Goal: Find specific fact: Find specific fact

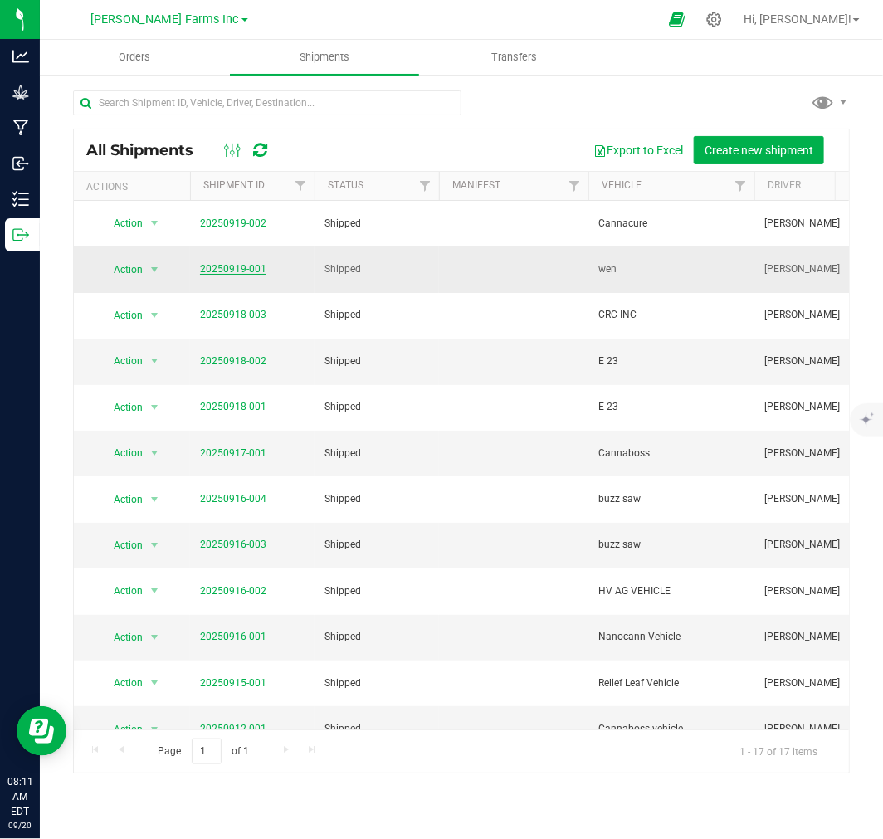
click at [225, 263] on link "20250919-001" at bounding box center [233, 269] width 66 height 12
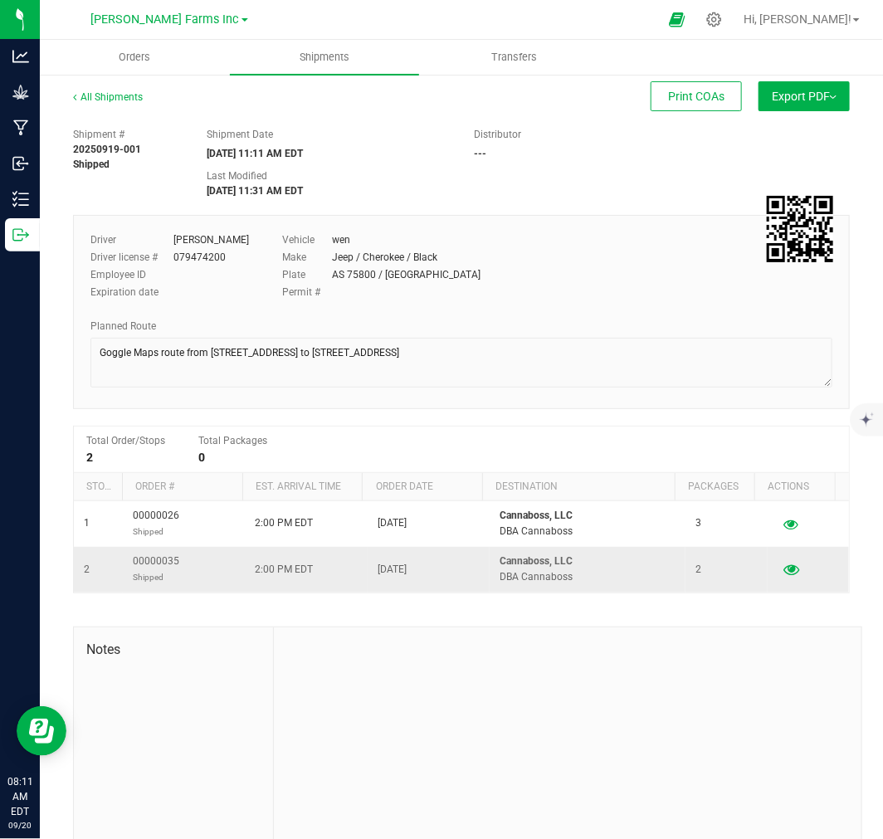
click at [784, 573] on icon "button" at bounding box center [792, 570] width 16 height 12
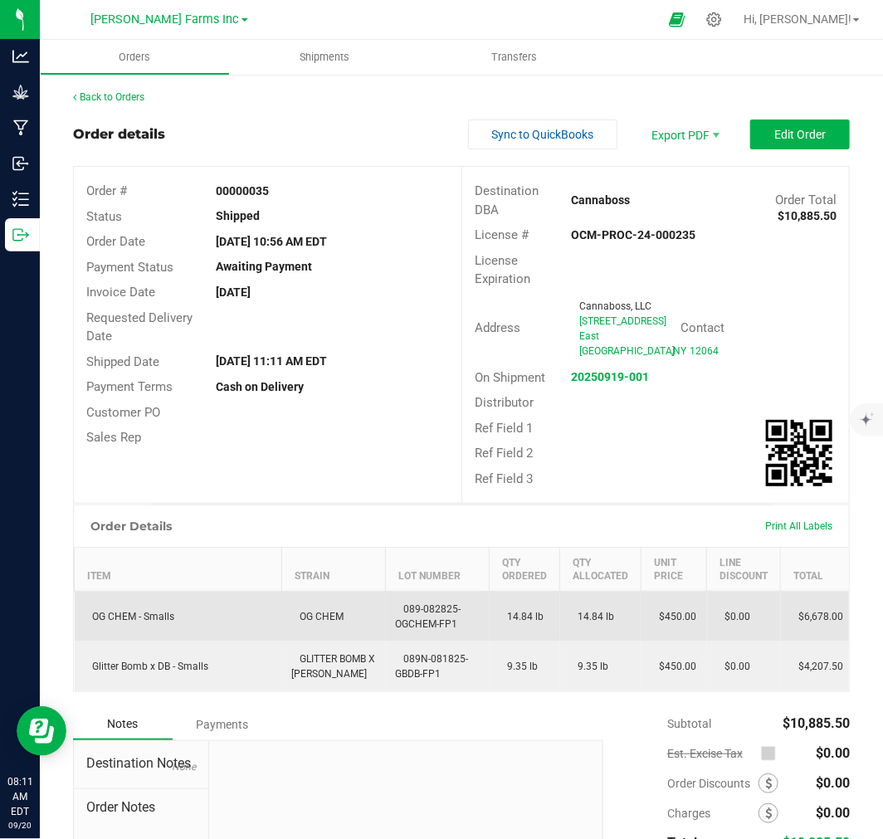
drag, startPoint x: 288, startPoint y: 625, endPoint x: 358, endPoint y: 636, distance: 70.6
click at [358, 636] on td "OG CHEM" at bounding box center [334, 617] width 104 height 51
drag, startPoint x: 92, startPoint y: 632, endPoint x: 191, endPoint y: 633, distance: 98.8
click at [191, 633] on div "Back to Orders Order details Sync to QuickBooks Export PDF Edit Order Order # 0…" at bounding box center [461, 527] width 843 height 908
click at [191, 633] on td "OG CHEM - Smalls" at bounding box center [179, 617] width 208 height 51
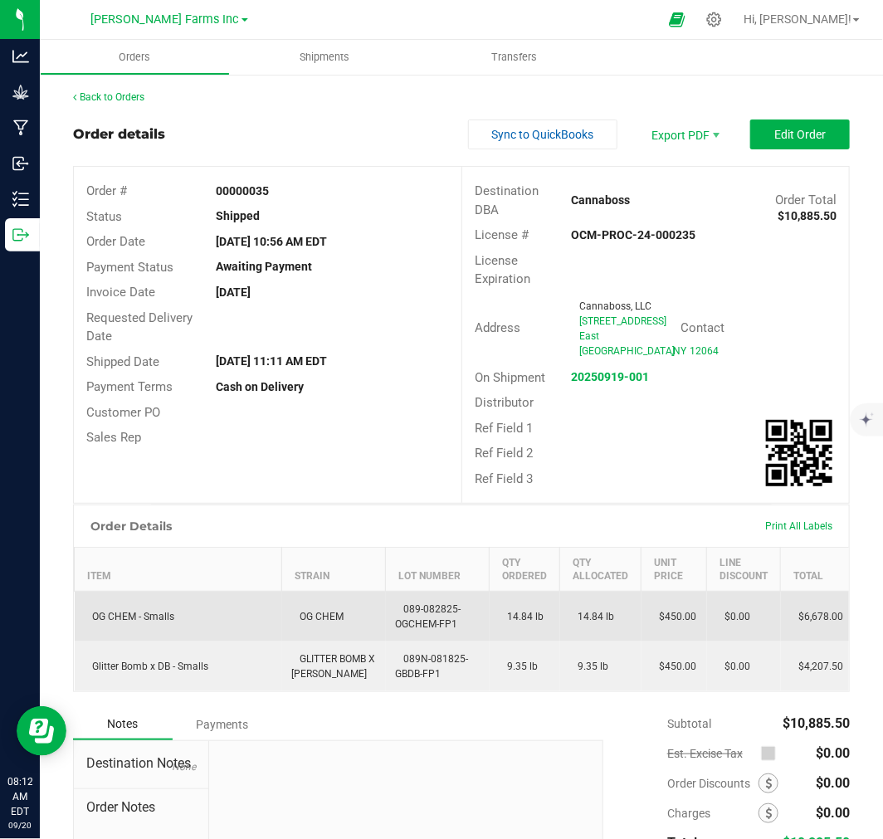
drag, startPoint x: 83, startPoint y: 628, endPoint x: 185, endPoint y: 633, distance: 102.2
click at [185, 633] on td "OG CHEM - Smalls" at bounding box center [179, 617] width 208 height 51
copy span "OG CHEM - Smalls"
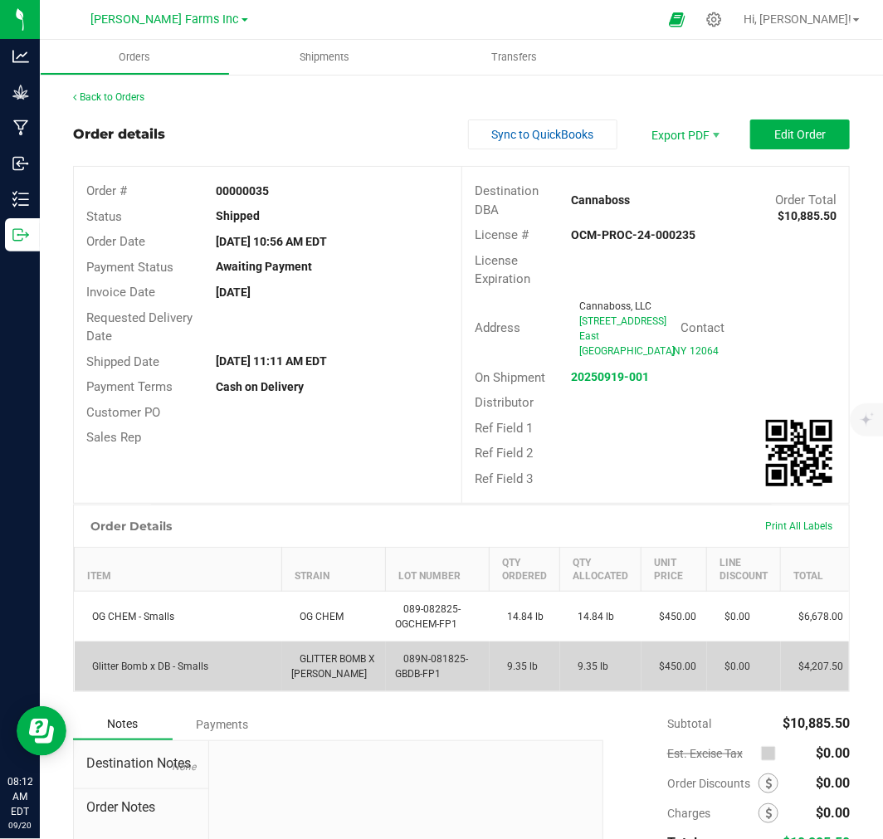
drag, startPoint x: 100, startPoint y: 675, endPoint x: 231, endPoint y: 685, distance: 130.7
click at [231, 685] on td "Glitter Bomb x DB - Smalls" at bounding box center [179, 667] width 208 height 50
copy span "Glitter Bomb x DB - Smalls"
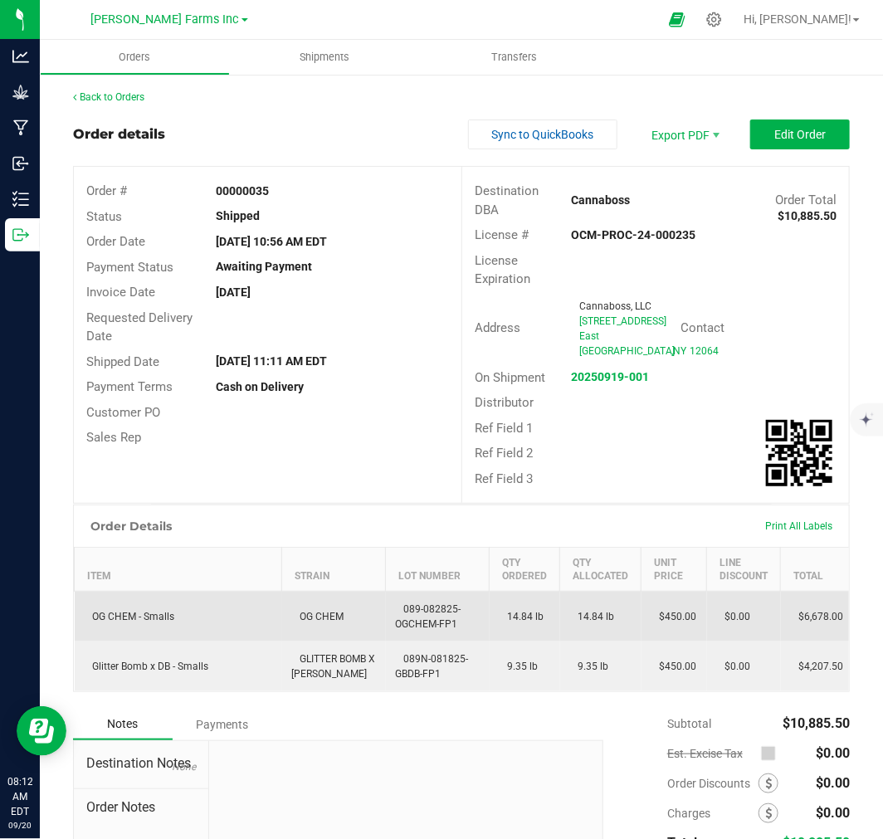
drag, startPoint x: 404, startPoint y: 618, endPoint x: 473, endPoint y: 635, distance: 71.1
click at [473, 635] on td "089-082825-OGCHEM-FP1" at bounding box center [438, 617] width 104 height 51
copy span "089-082825-OGCHEM-FP1"
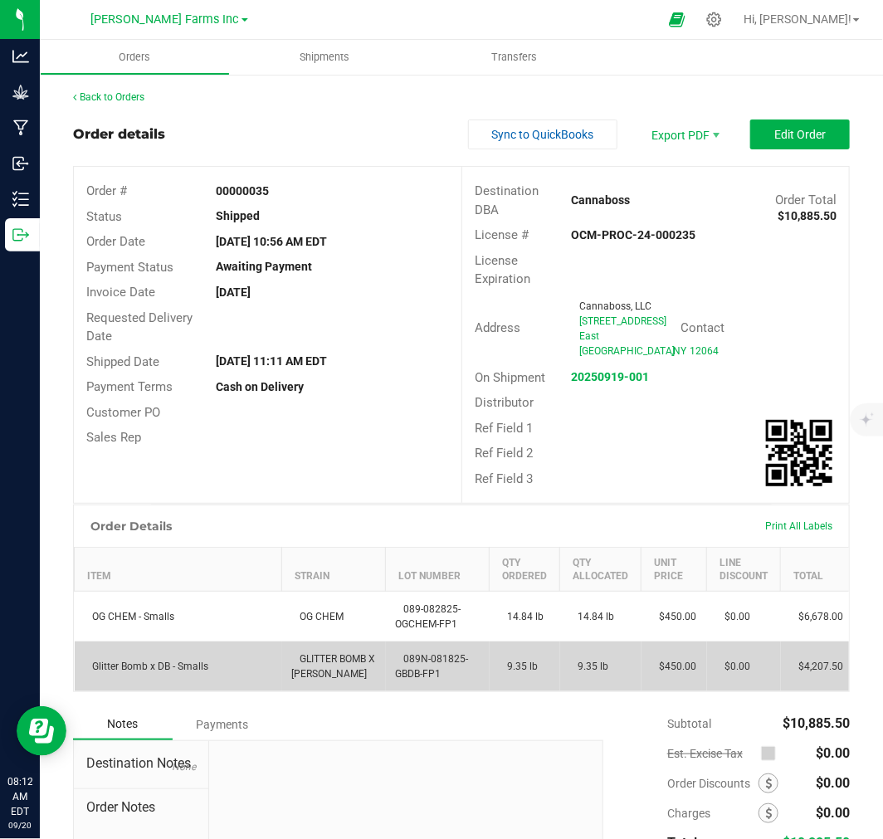
drag, startPoint x: 403, startPoint y: 674, endPoint x: 461, endPoint y: 694, distance: 61.4
click at [461, 691] on td "089N-081825-GBDB-FP1" at bounding box center [438, 667] width 104 height 50
copy span "089N-081825-GBDB-FP1"
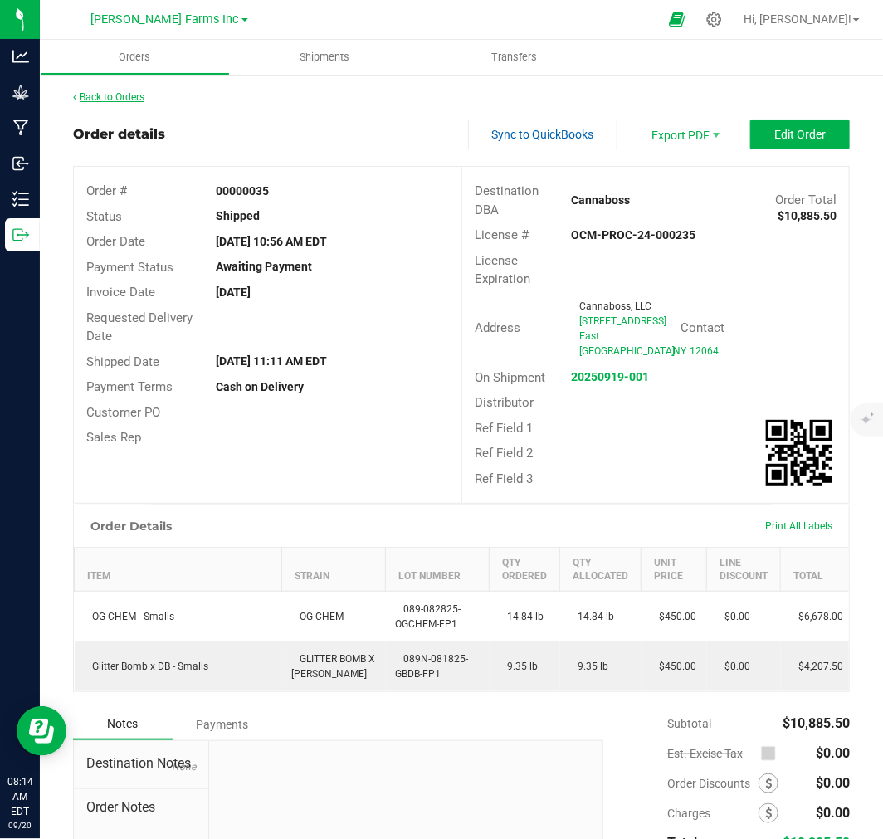
click at [125, 93] on link "Back to Orders" at bounding box center [108, 97] width 71 height 12
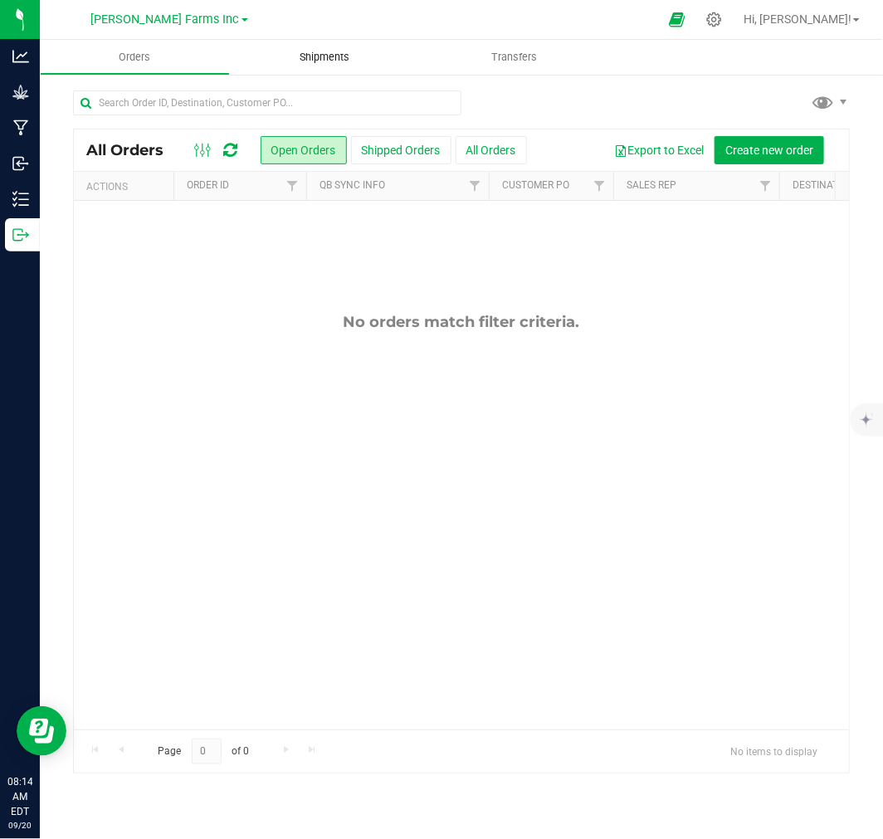
click at [325, 56] on span "Shipments" at bounding box center [324, 57] width 95 height 15
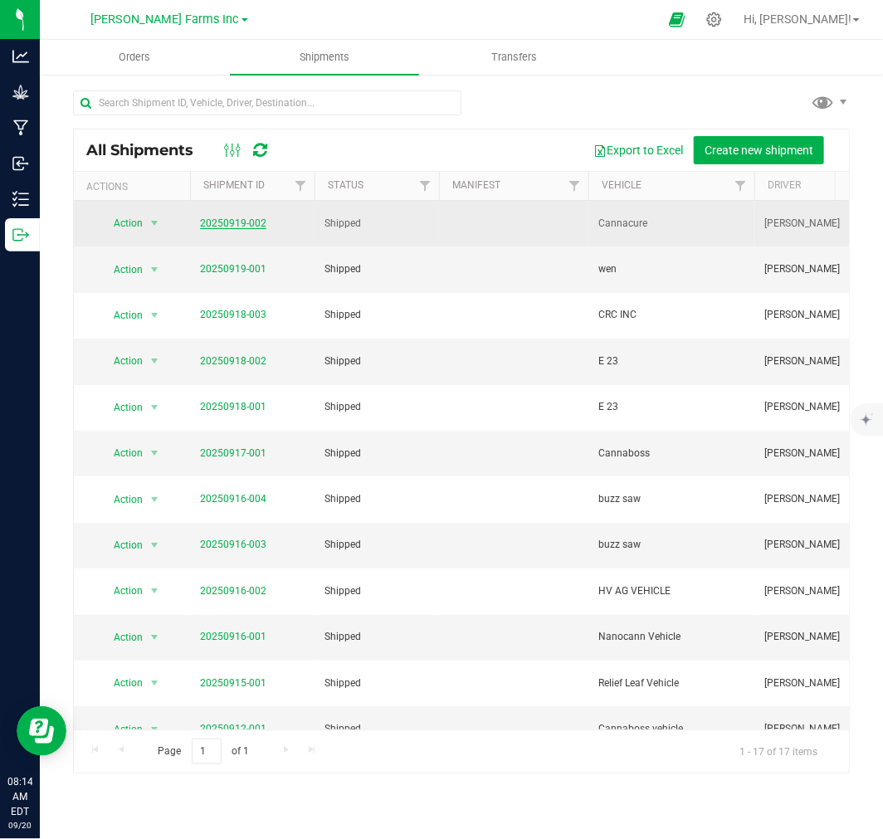
click at [261, 222] on link "20250919-002" at bounding box center [233, 223] width 66 height 12
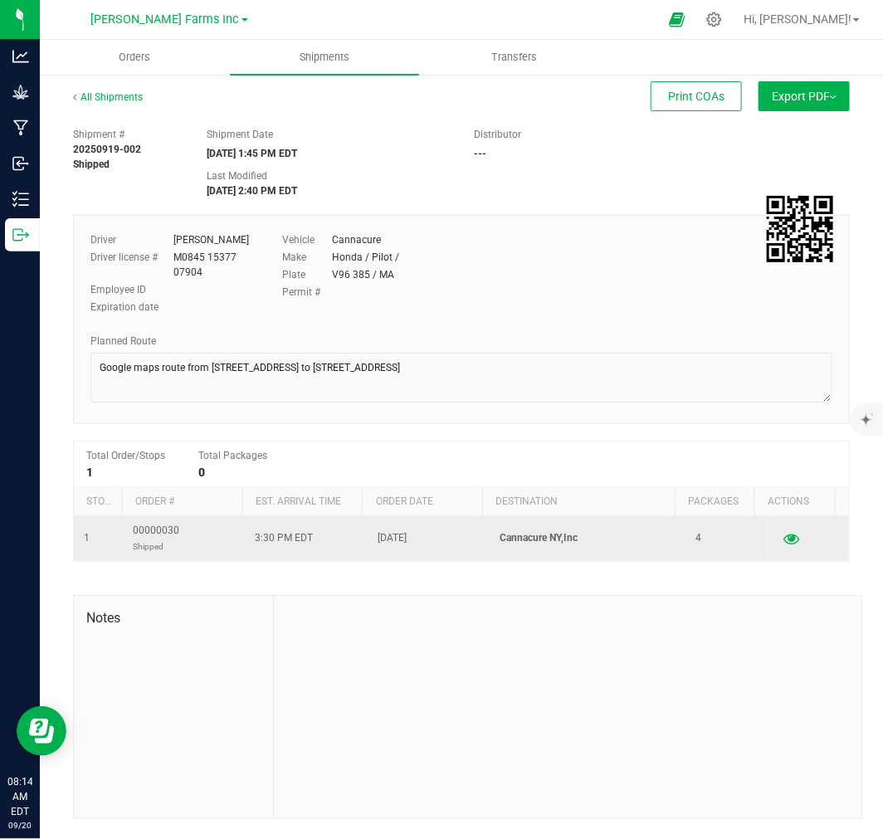
click at [784, 540] on icon "button" at bounding box center [792, 539] width 16 height 12
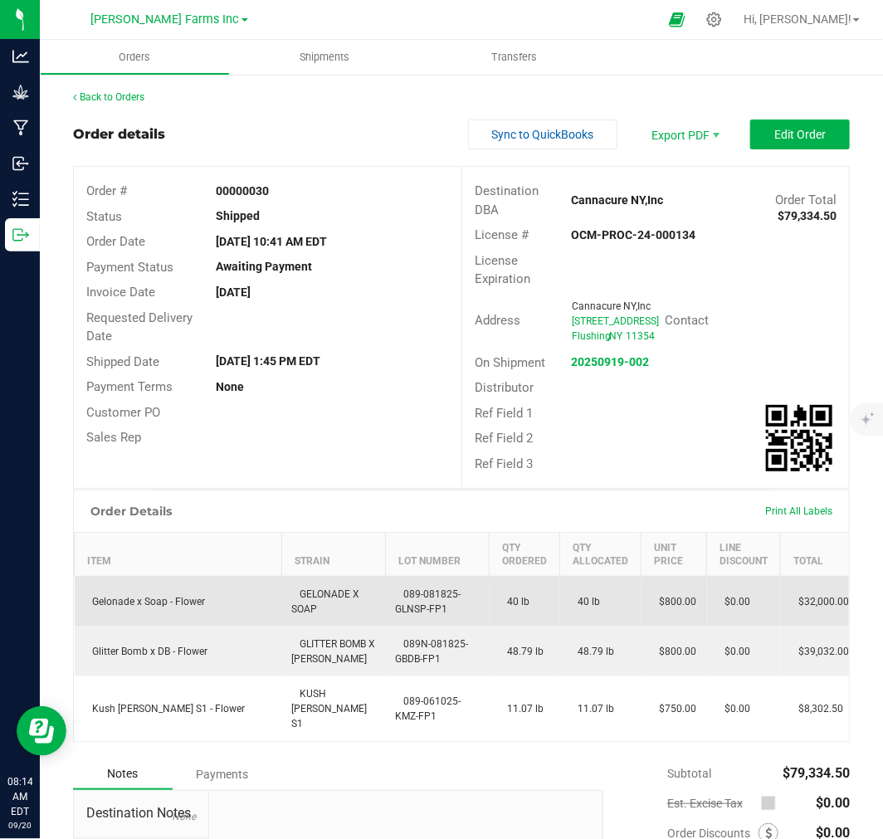
drag, startPoint x: 89, startPoint y: 613, endPoint x: 251, endPoint y: 635, distance: 163.4
click at [251, 628] on td "Gelonade x Soap - Flower" at bounding box center [179, 602] width 208 height 51
copy span "Gelonade x Soap - Flower"
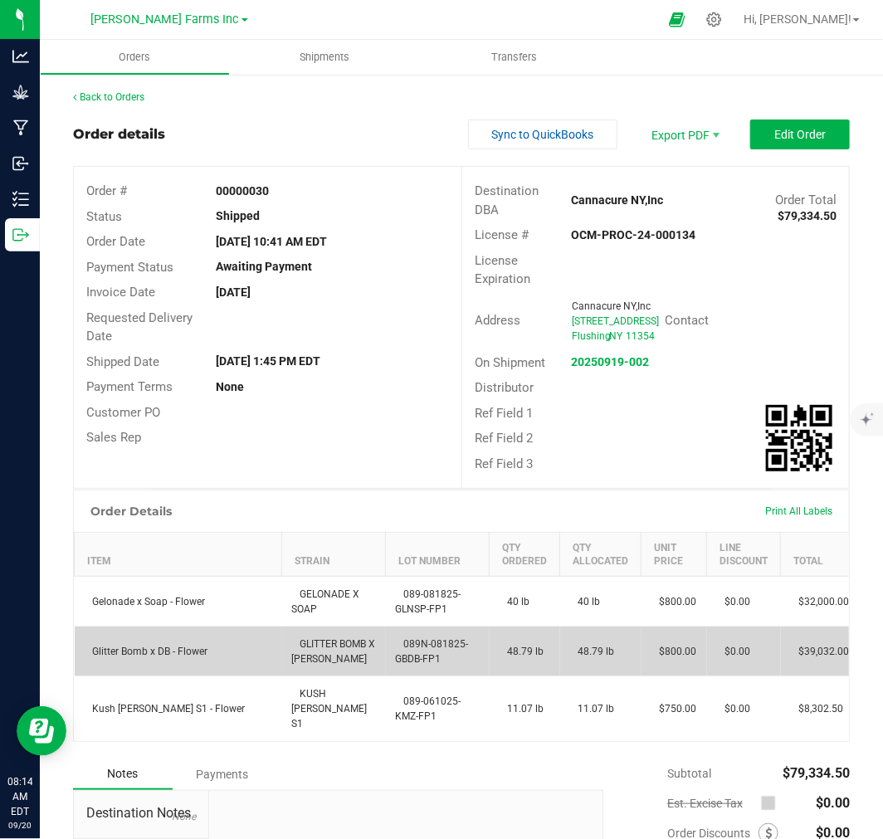
drag, startPoint x: 85, startPoint y: 662, endPoint x: 217, endPoint y: 676, distance: 132.7
click at [217, 676] on td "Glitter Bomb x DB - Flower" at bounding box center [179, 652] width 208 height 50
copy span "Glitter Bomb x DB - Flower"
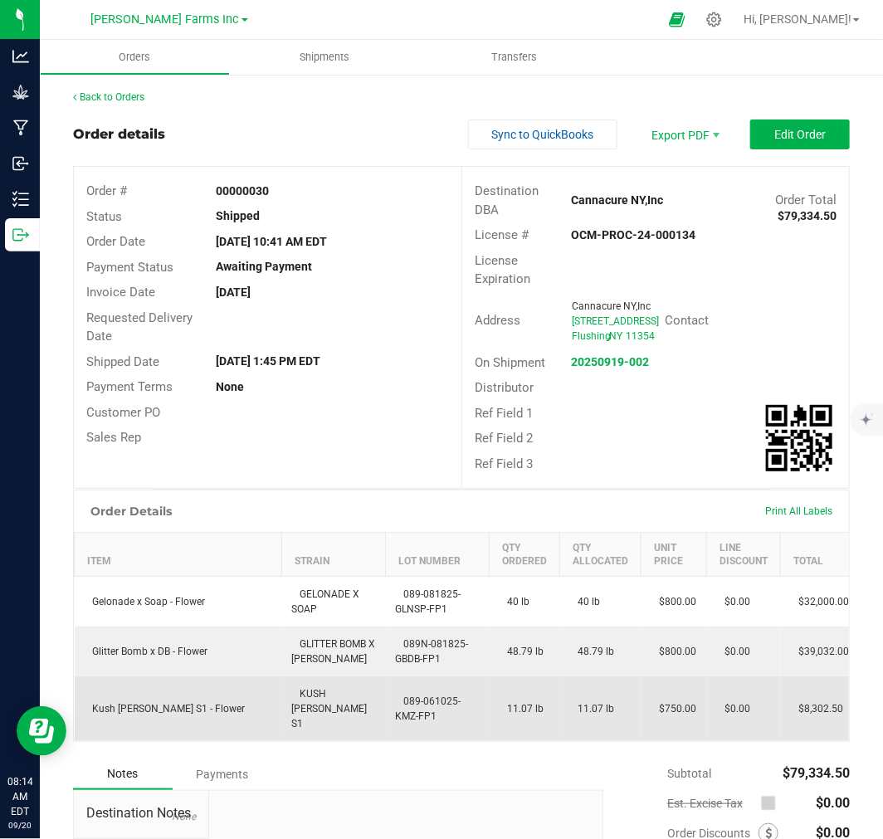
click at [95, 715] on span "Kush [PERSON_NAME] S1 - Flower" at bounding box center [165, 709] width 161 height 12
drag, startPoint x: 87, startPoint y: 711, endPoint x: 214, endPoint y: 720, distance: 127.3
click at [214, 720] on td "Kush [PERSON_NAME] S1 - Flower" at bounding box center [179, 709] width 208 height 65
copy span "Kush [PERSON_NAME] S1 - Flower"
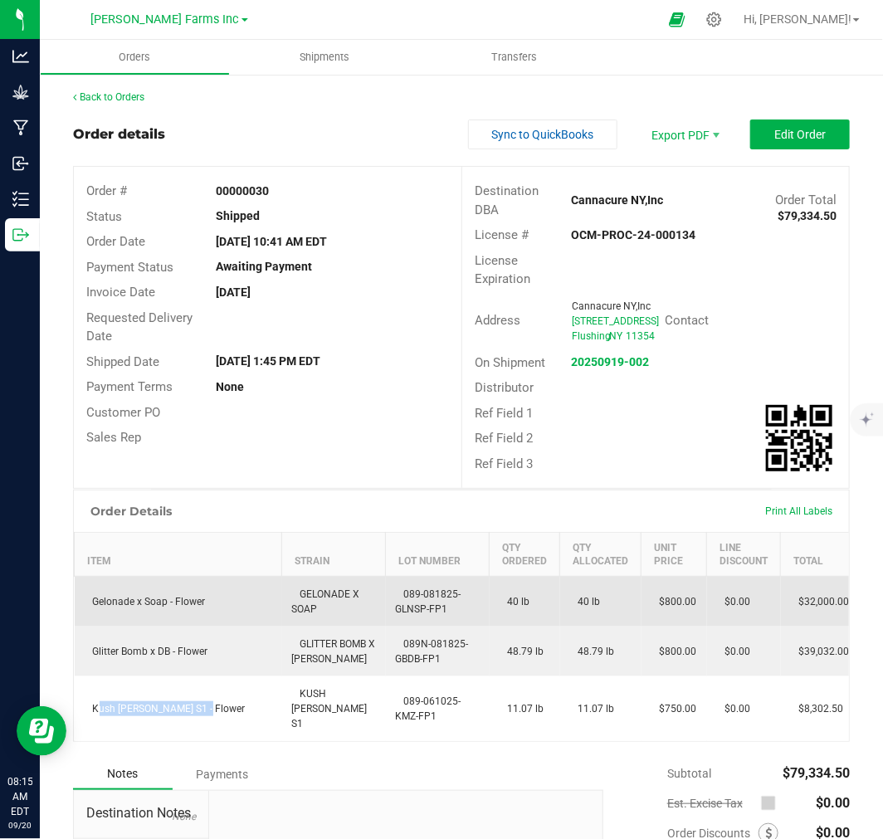
drag, startPoint x: 387, startPoint y: 606, endPoint x: 468, endPoint y: 628, distance: 84.2
click at [468, 628] on td "089-081825-GLNSP-FP1" at bounding box center [438, 602] width 104 height 51
copy span "089-081825-GLNSP-FP1"
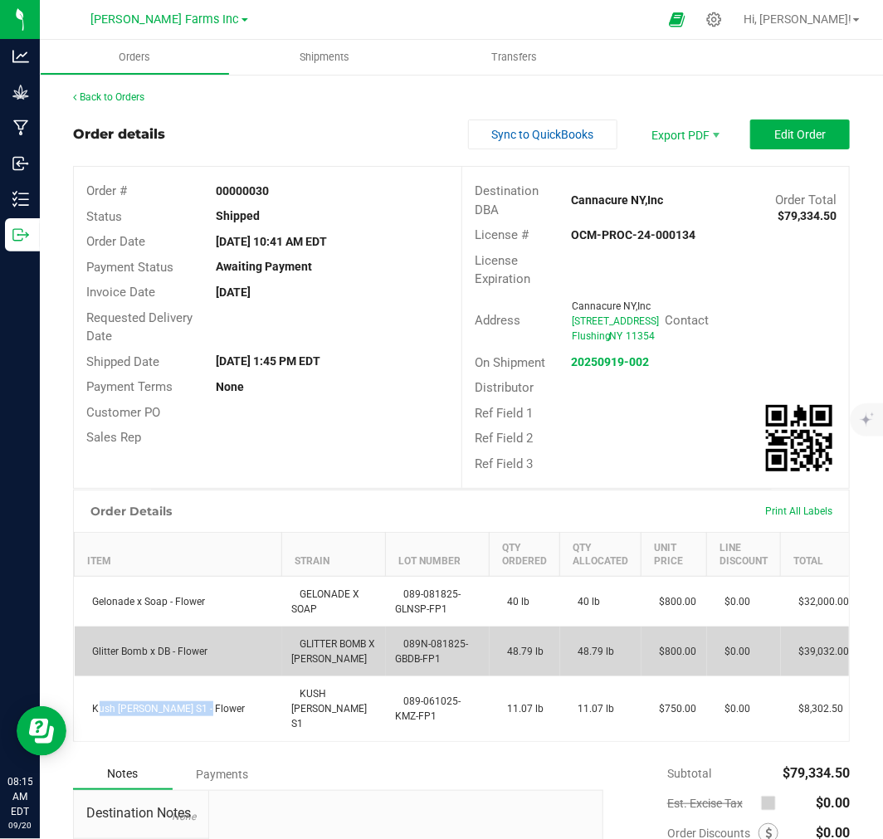
drag, startPoint x: 401, startPoint y: 661, endPoint x: 457, endPoint y: 681, distance: 59.9
click at [457, 677] on td "089N-081825-GBDB-FP1" at bounding box center [438, 652] width 104 height 50
copy span "089N-081825-GBDB-FP1"
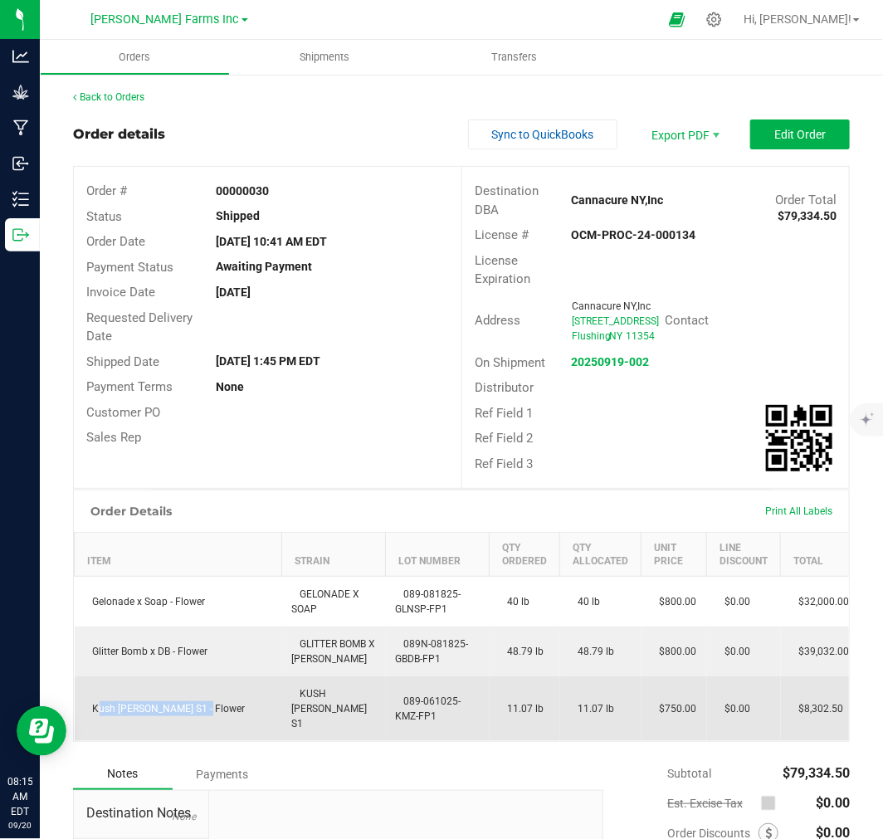
drag, startPoint x: 402, startPoint y: 710, endPoint x: 471, endPoint y: 727, distance: 71.1
click at [471, 727] on td "089-061025-KMZ-FP1" at bounding box center [438, 709] width 104 height 65
copy span "089-061025-KMZ-FP1"
